Goal: Transaction & Acquisition: Purchase product/service

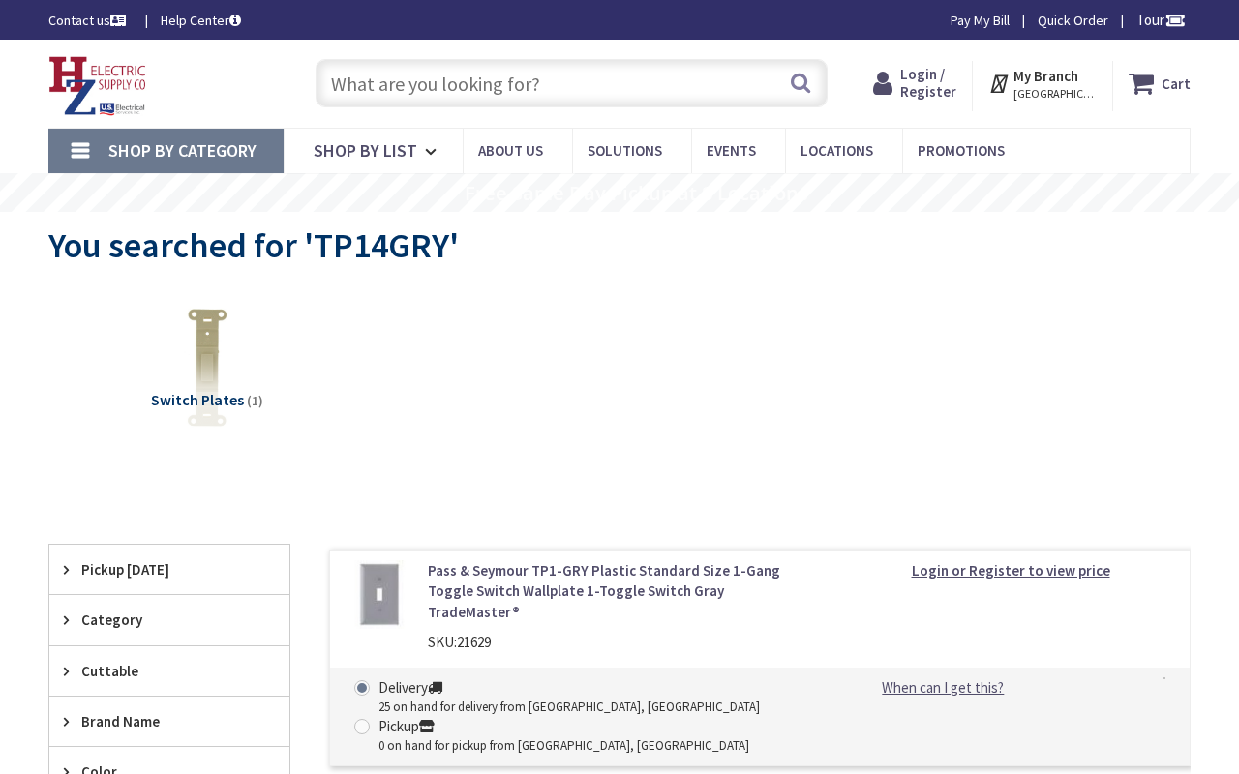
type input "Alaskan Wy, [GEOGRAPHIC_DATA], [GEOGRAPHIC_DATA]"
